Goal: Transaction & Acquisition: Purchase product/service

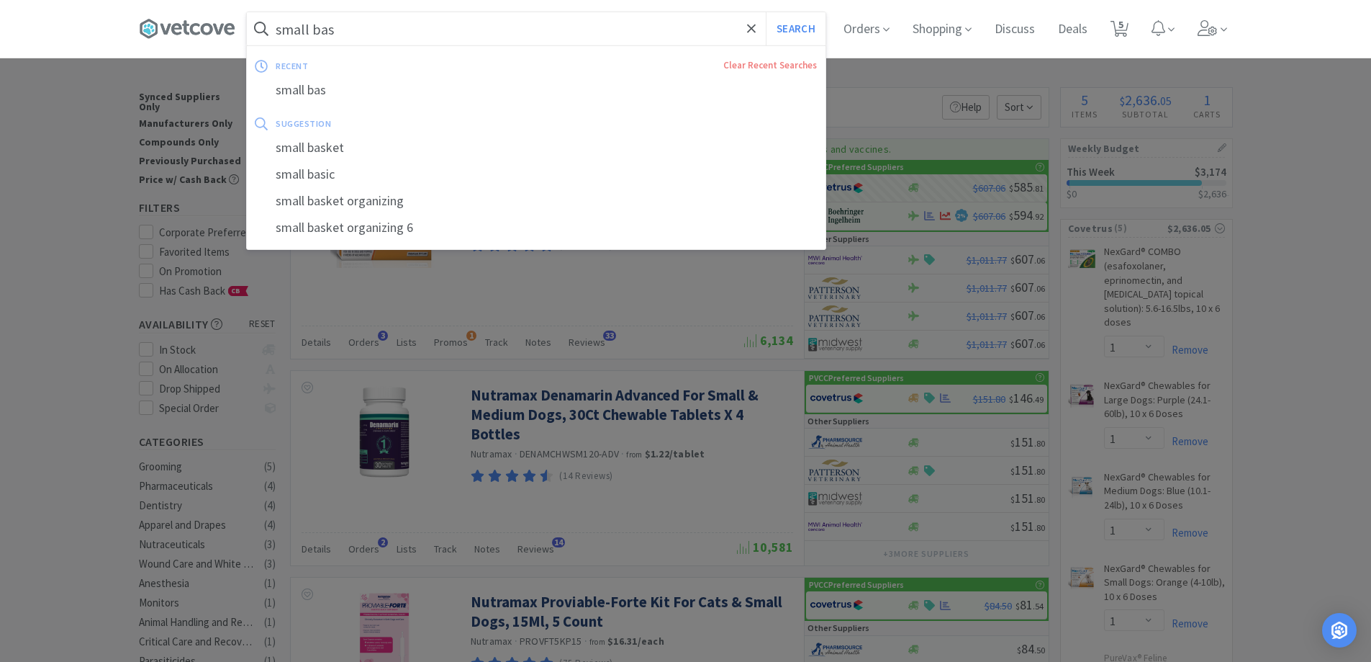
select select "1"
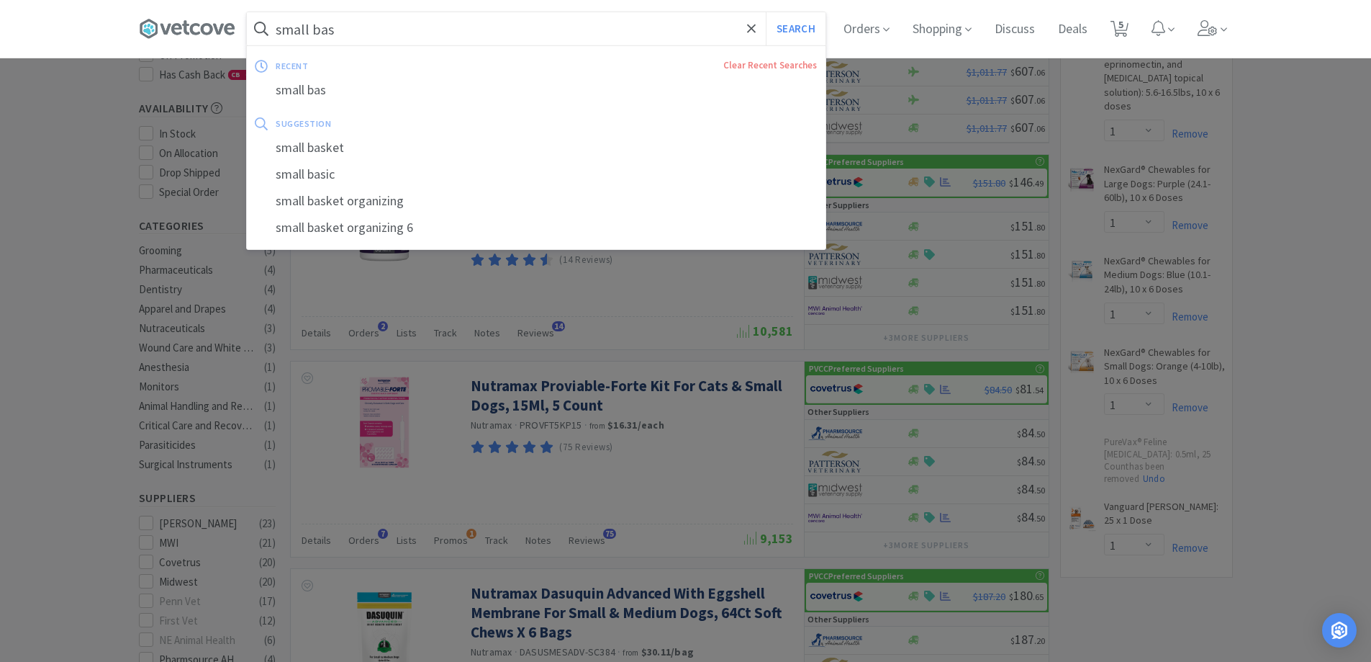
scroll to position [216, 0]
click at [1293, 287] on div at bounding box center [685, 331] width 1371 height 662
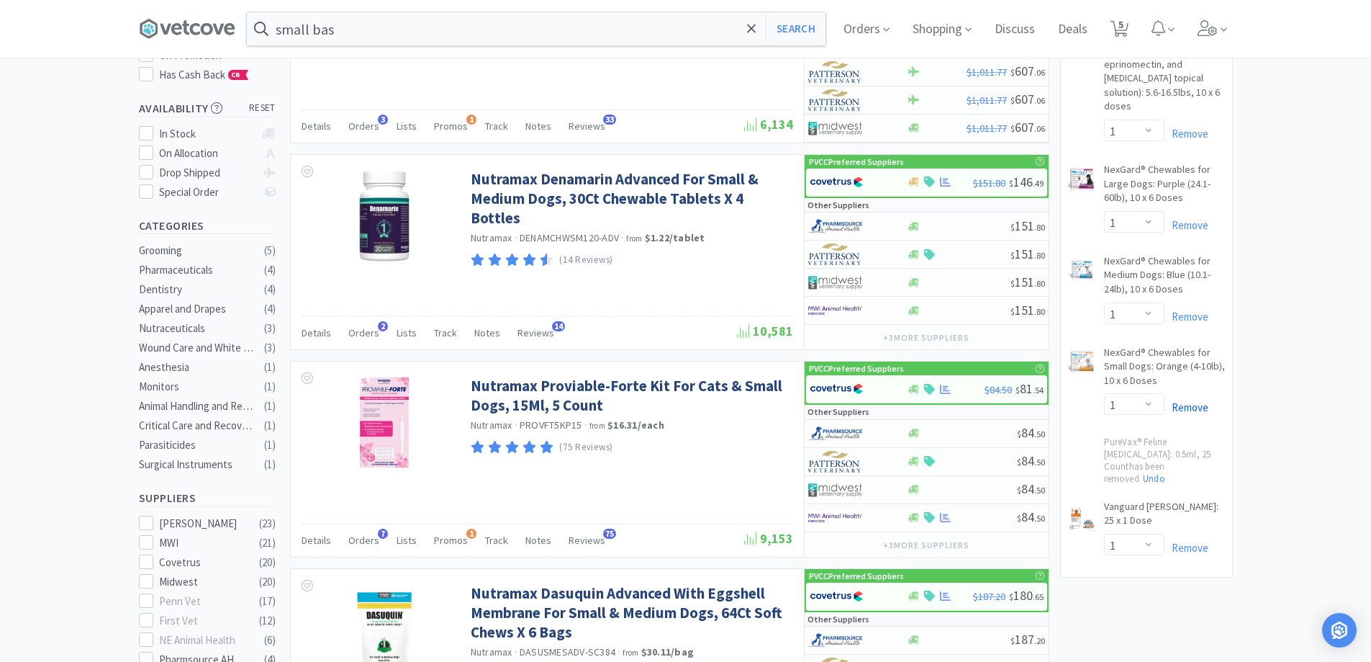
click at [1201, 400] on link "Remove" at bounding box center [1187, 407] width 44 height 14
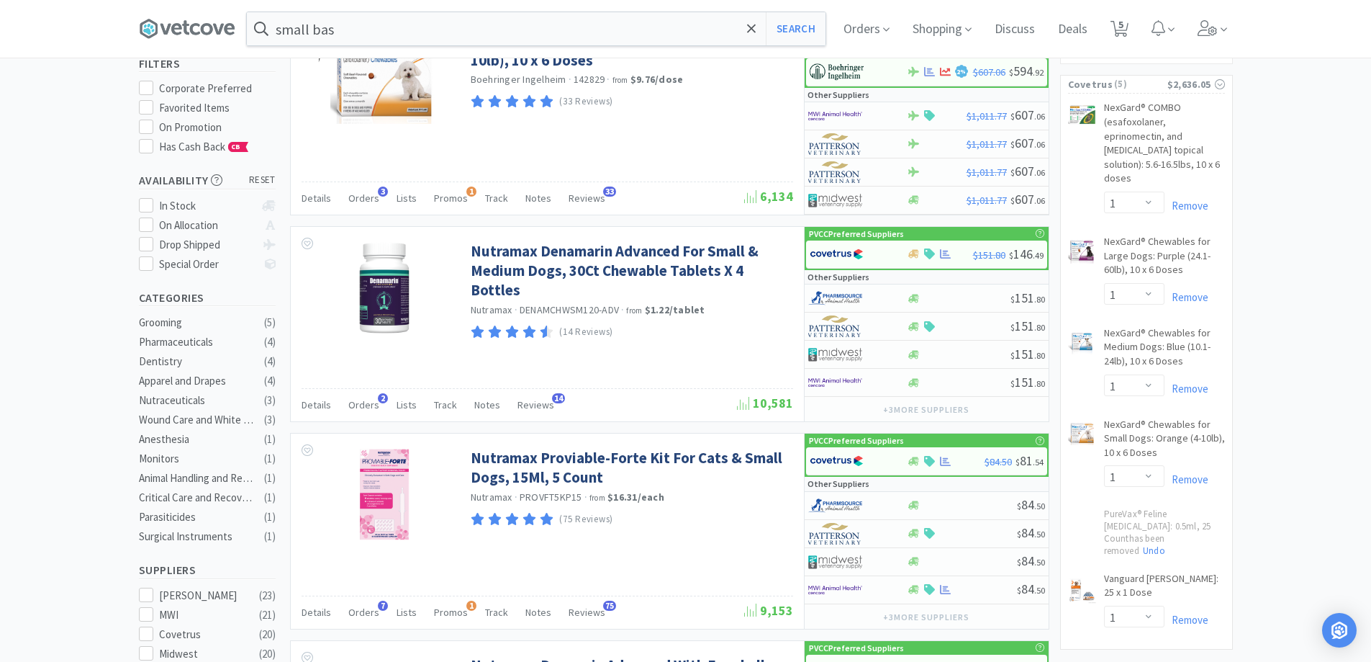
scroll to position [72, 0]
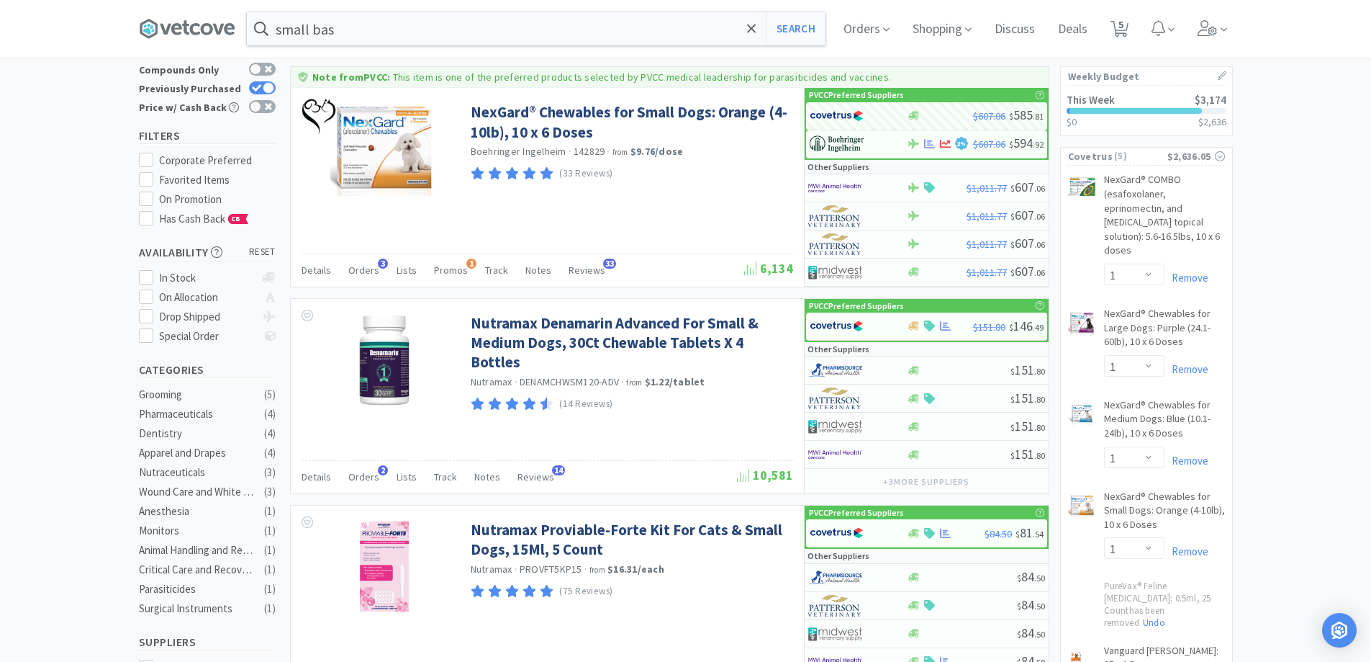
select select "1"
click at [1130, 40] on span "4" at bounding box center [1120, 29] width 30 height 58
select select "1"
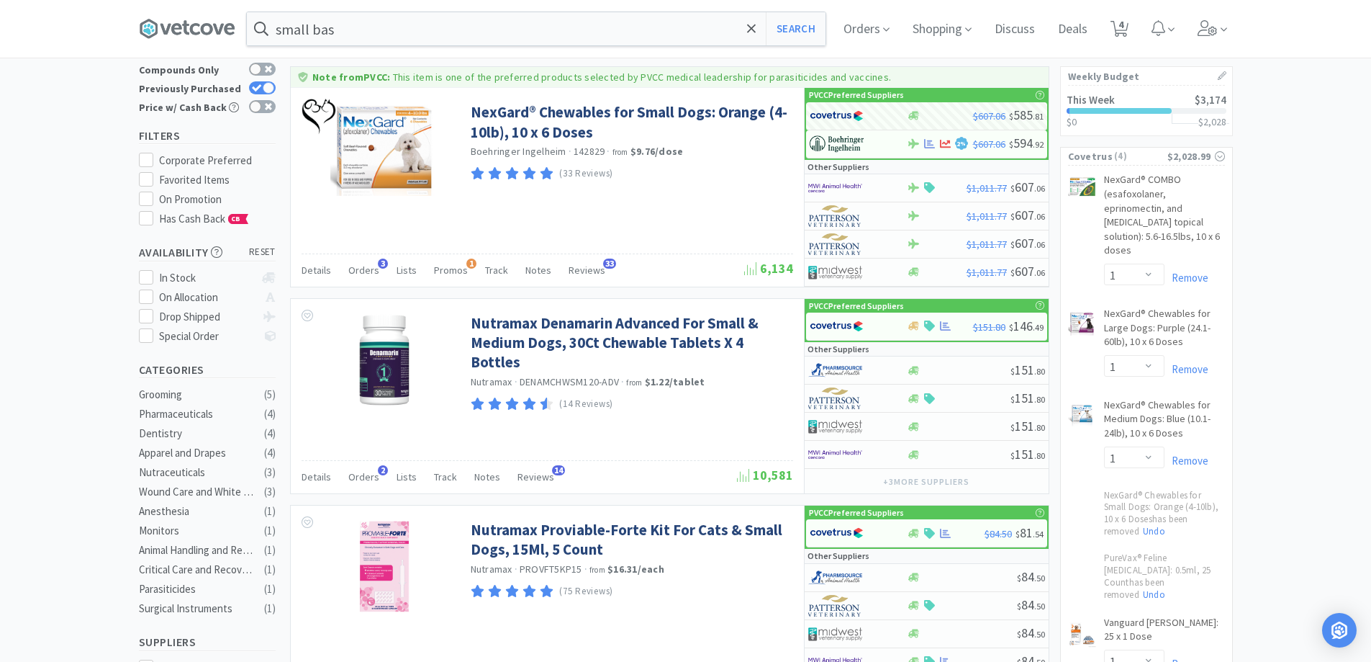
select select "1"
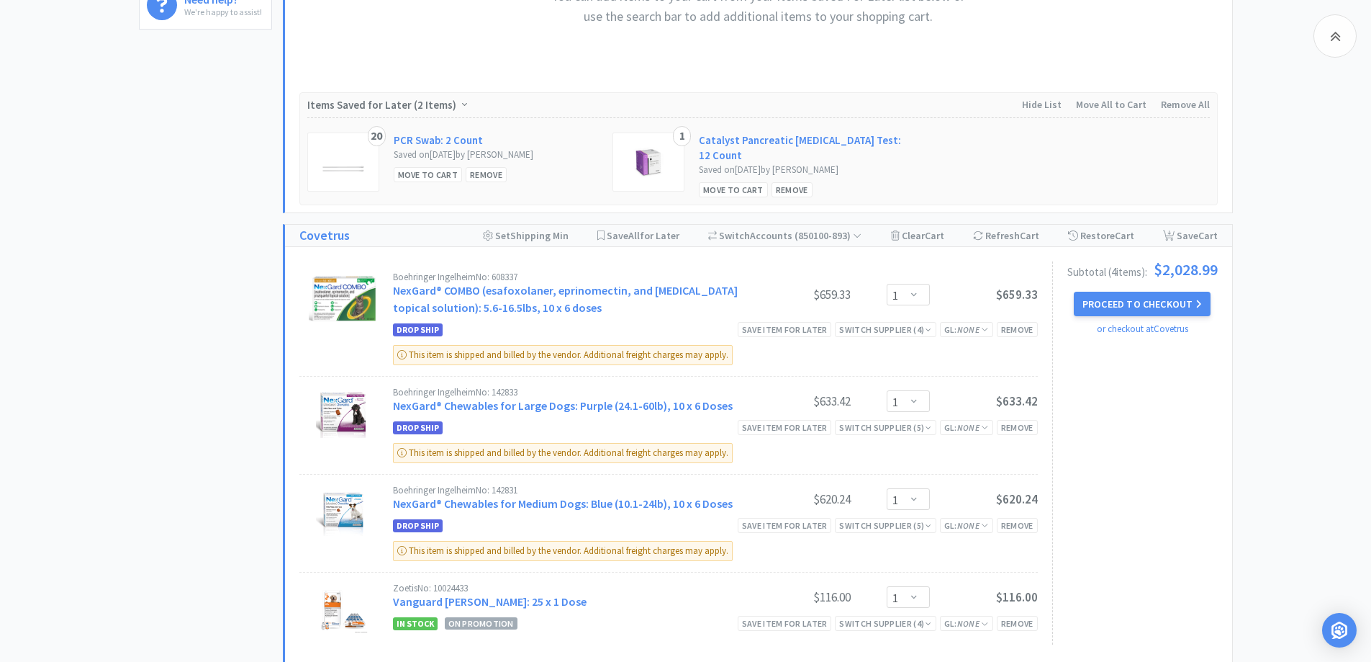
scroll to position [1008, 0]
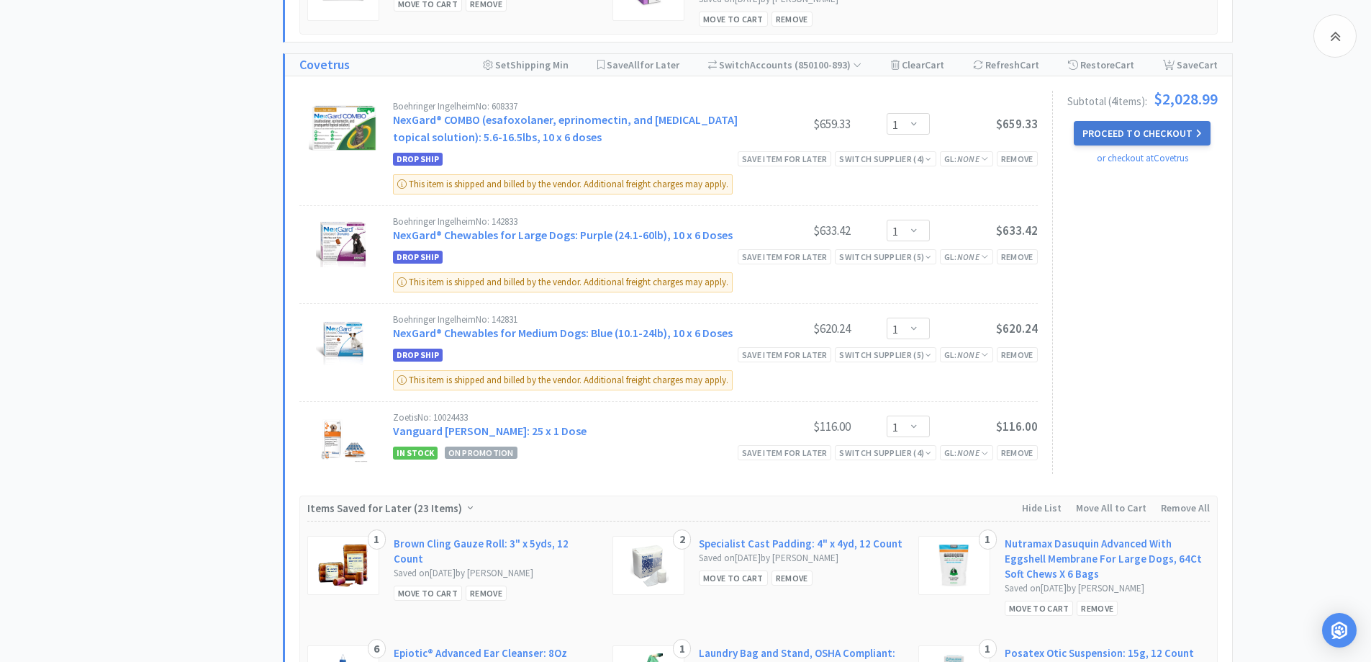
click at [1169, 123] on button "Proceed to Checkout" at bounding box center [1142, 133] width 137 height 24
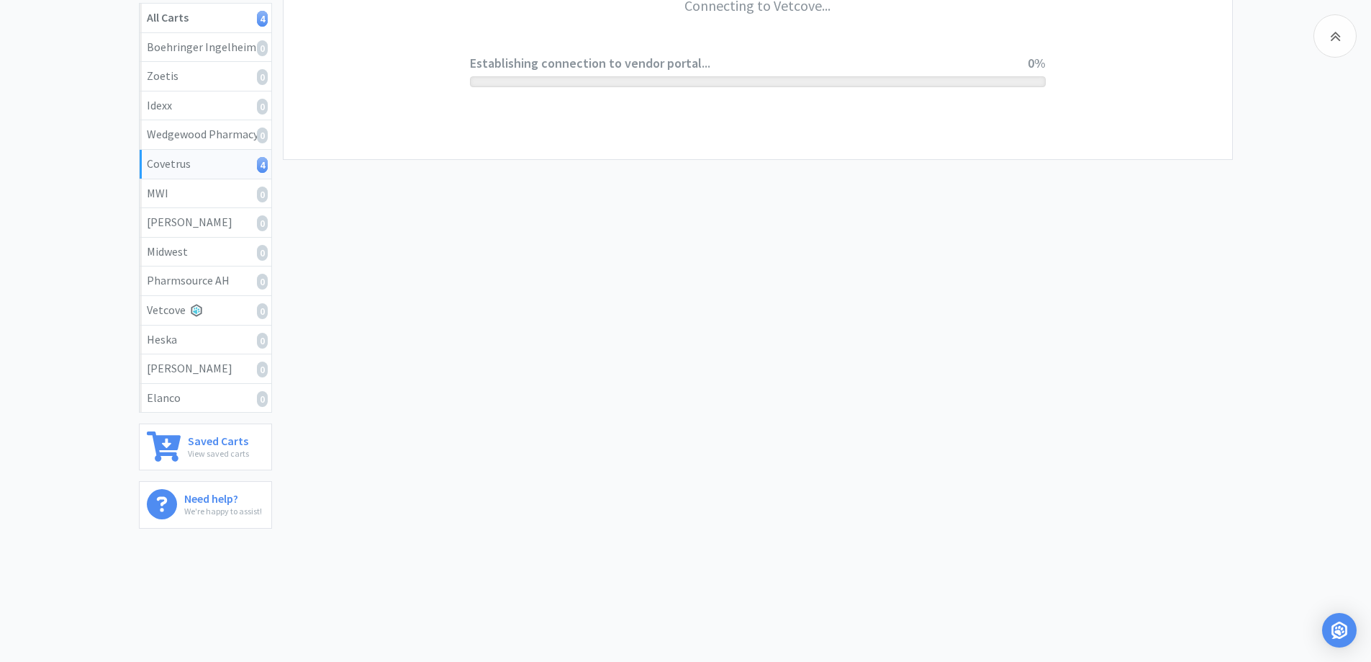
scroll to position [266, 0]
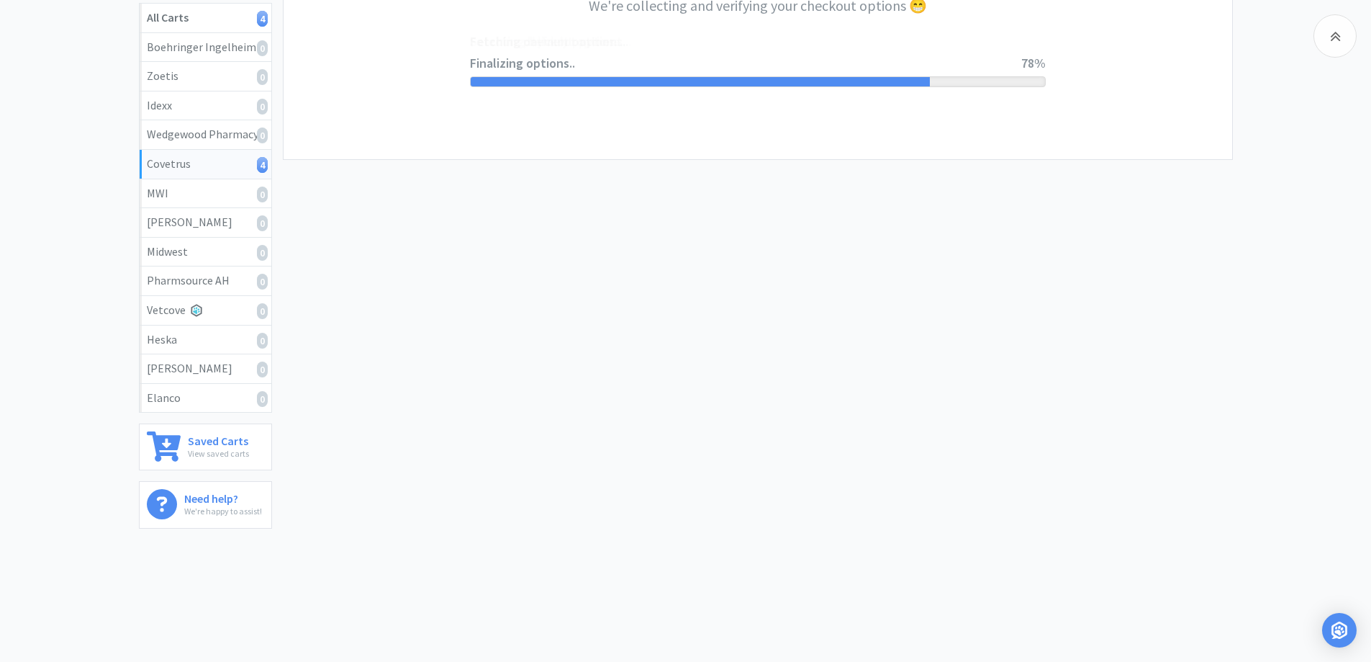
select select "ACCOUNT"
select select "cvt-standard-net"
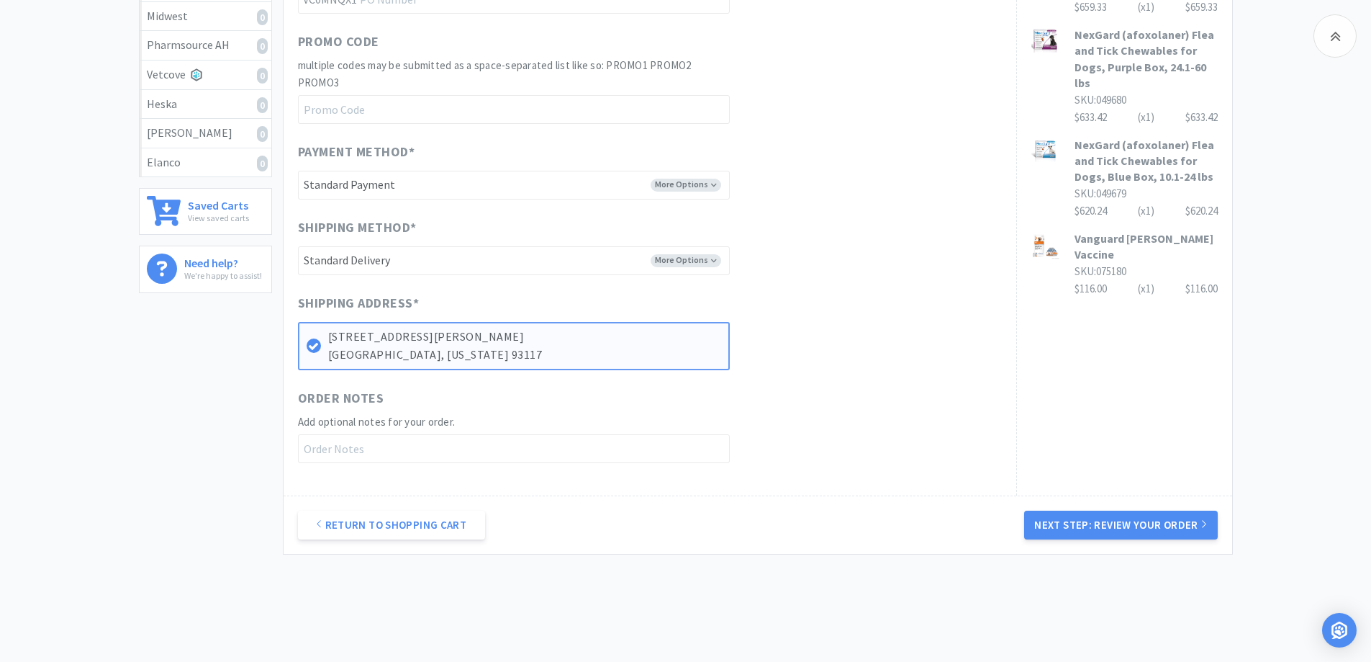
scroll to position [504, 0]
click at [1085, 531] on button "Next Step: Review Your Order" at bounding box center [1120, 522] width 193 height 29
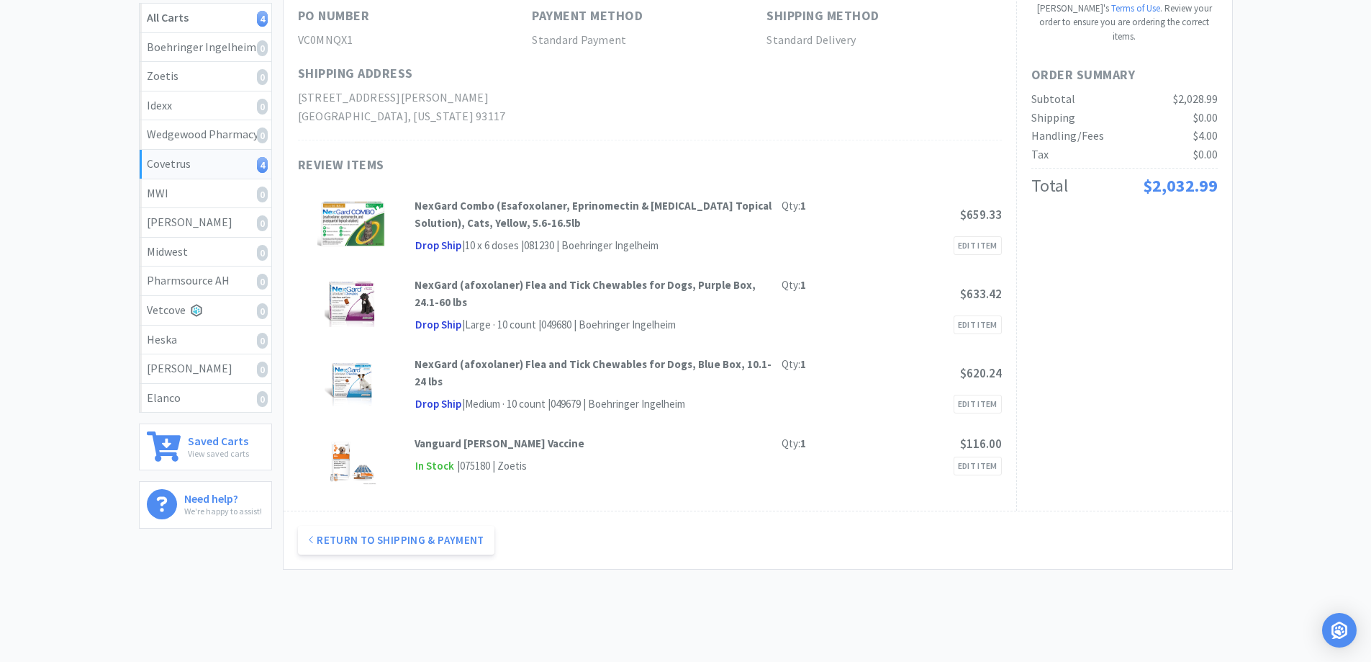
scroll to position [0, 0]
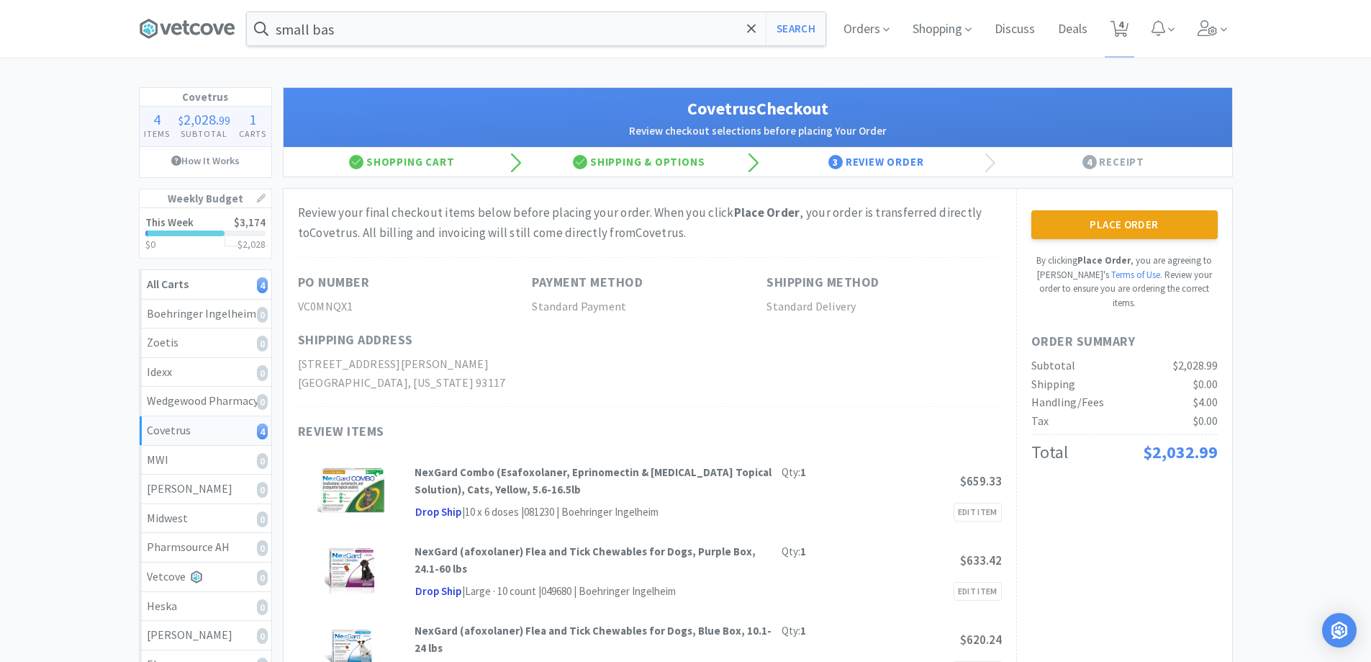
drag, startPoint x: 1122, startPoint y: 230, endPoint x: 1114, endPoint y: 233, distance: 8.4
click at [1116, 232] on button "Place Order" at bounding box center [1125, 224] width 186 height 29
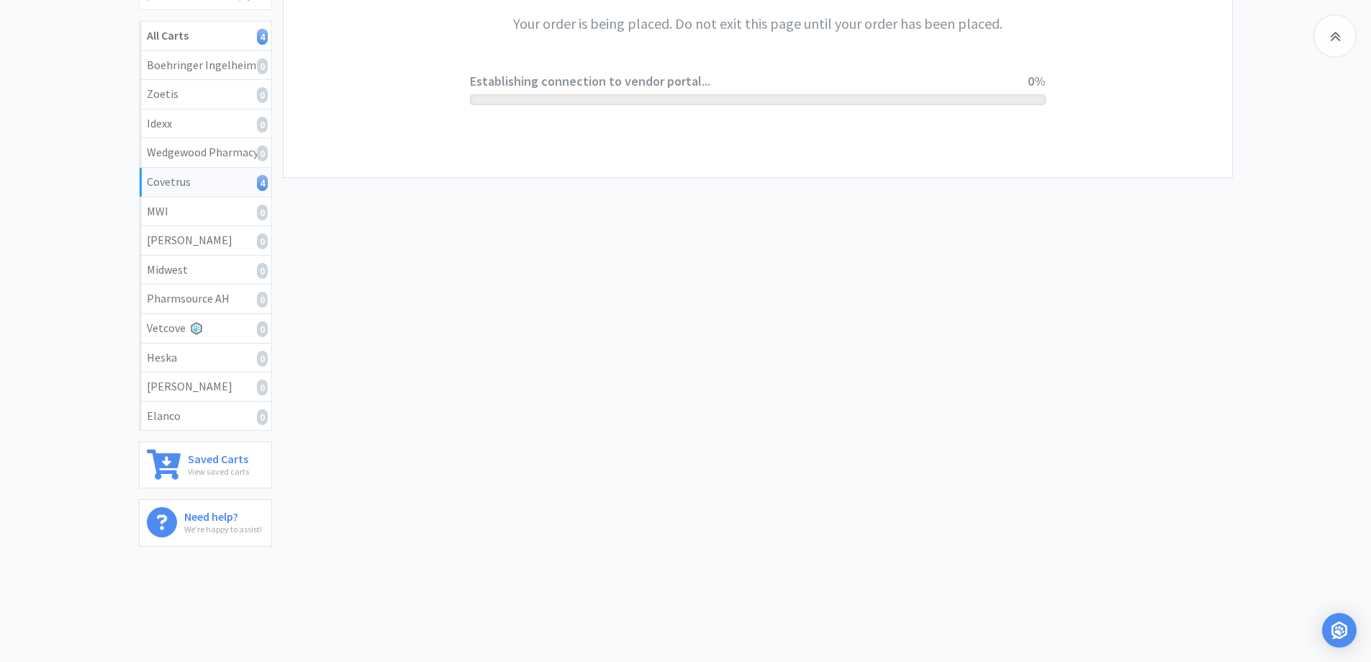
scroll to position [266, 0]
